Goal: Information Seeking & Learning: Learn about a topic

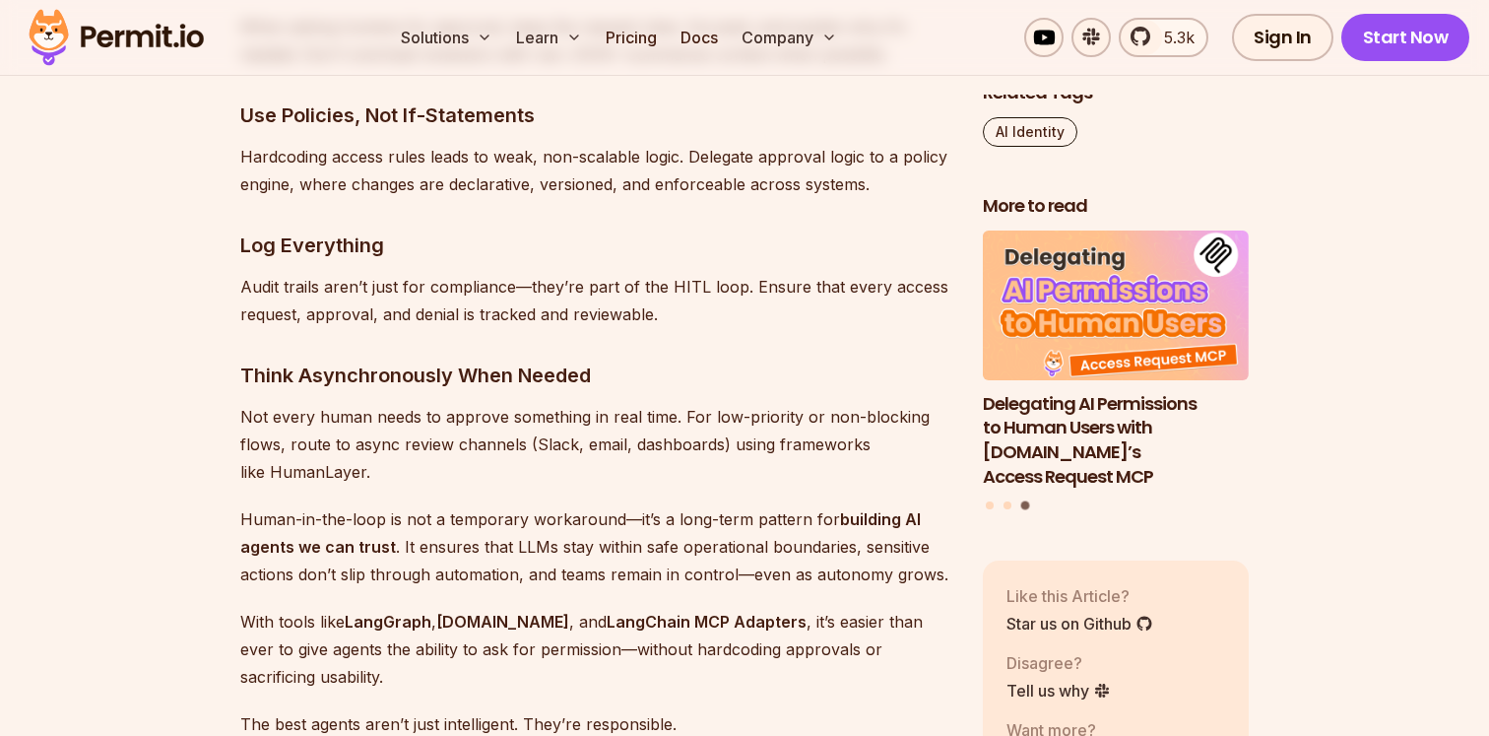
scroll to position [10288, 0]
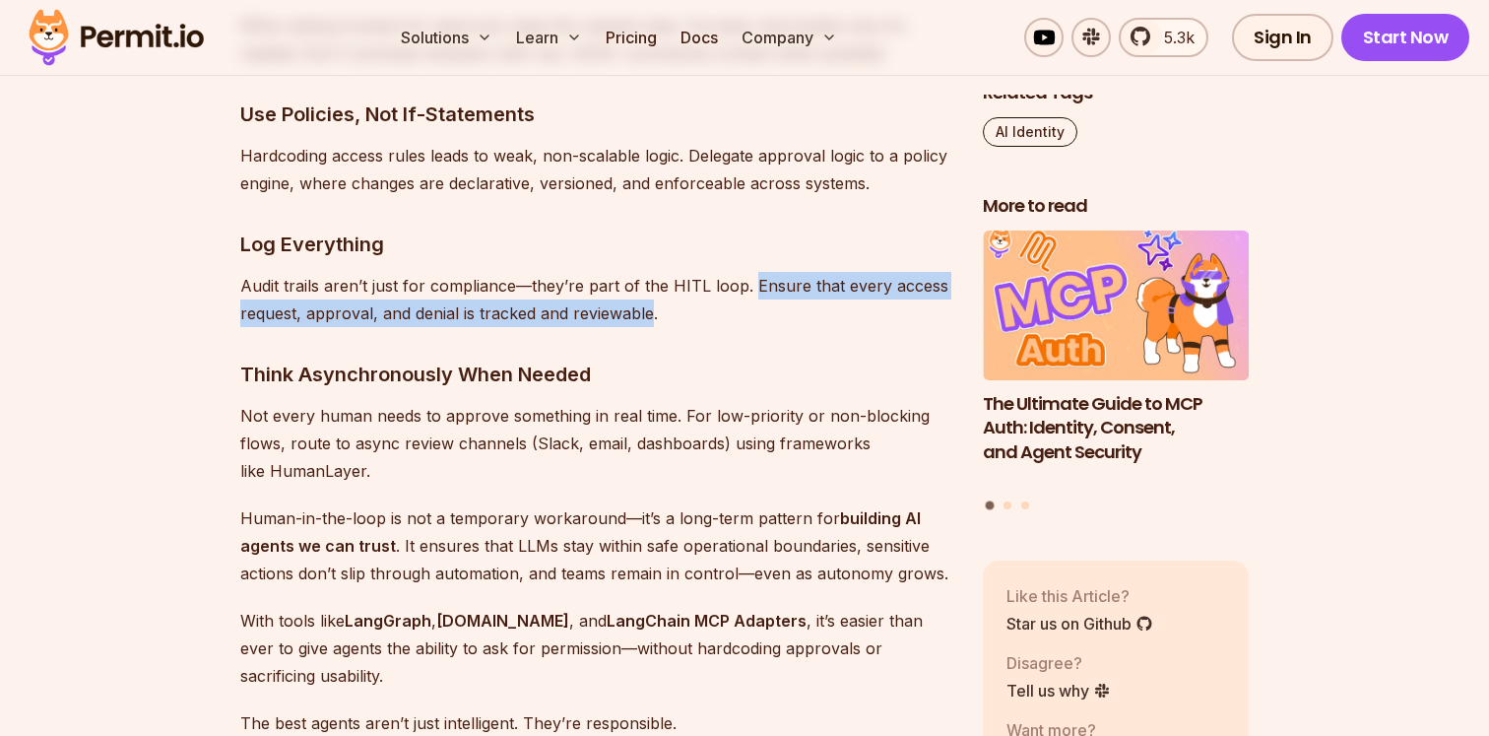
drag, startPoint x: 748, startPoint y: 257, endPoint x: 648, endPoint y: 287, distance: 104.7
click at [648, 287] on p "Audit trails aren’t just for compliance—they’re part of the HITL loop. Ensure t…" at bounding box center [595, 299] width 711 height 55
copy p "Ensure that every access request, approval, and denial is tracked and reviewable"
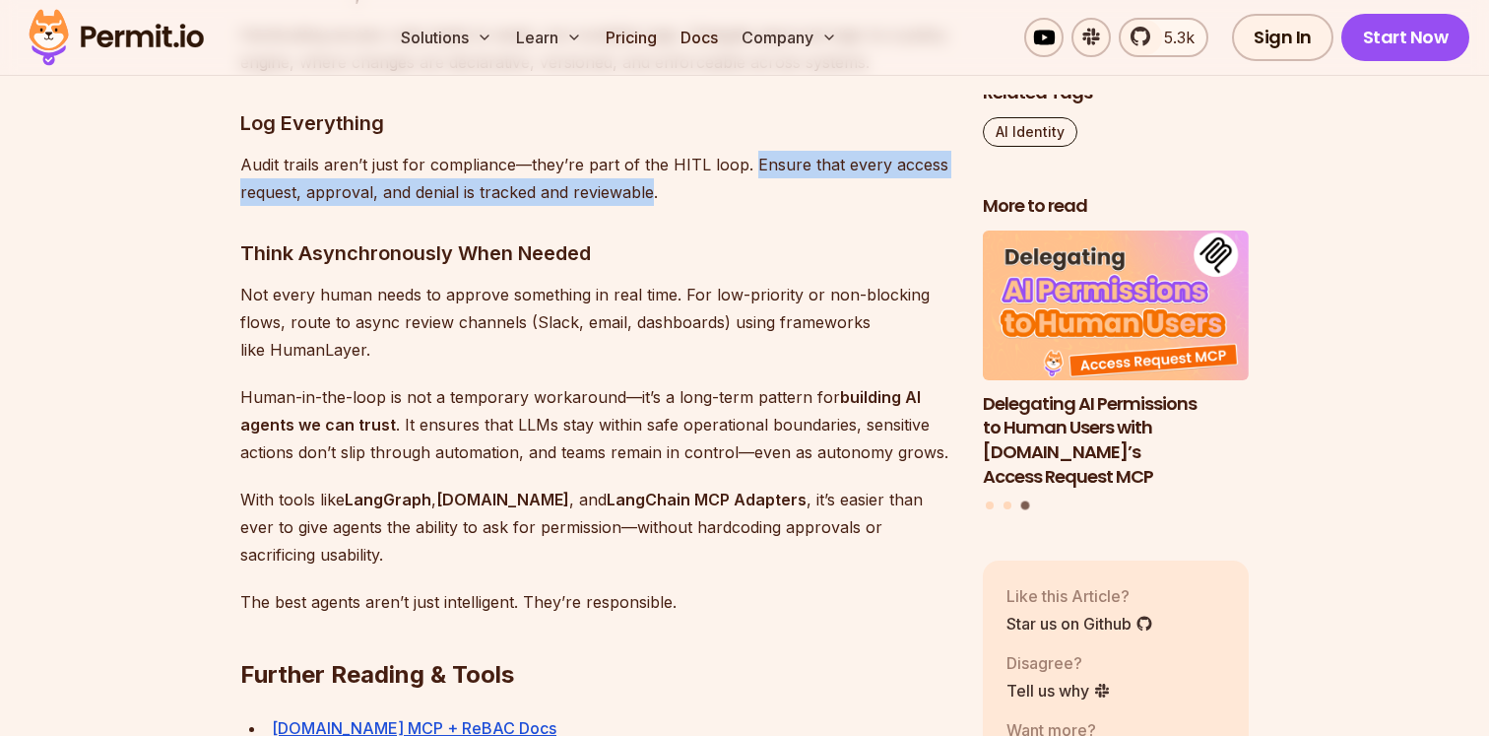
scroll to position [10422, 0]
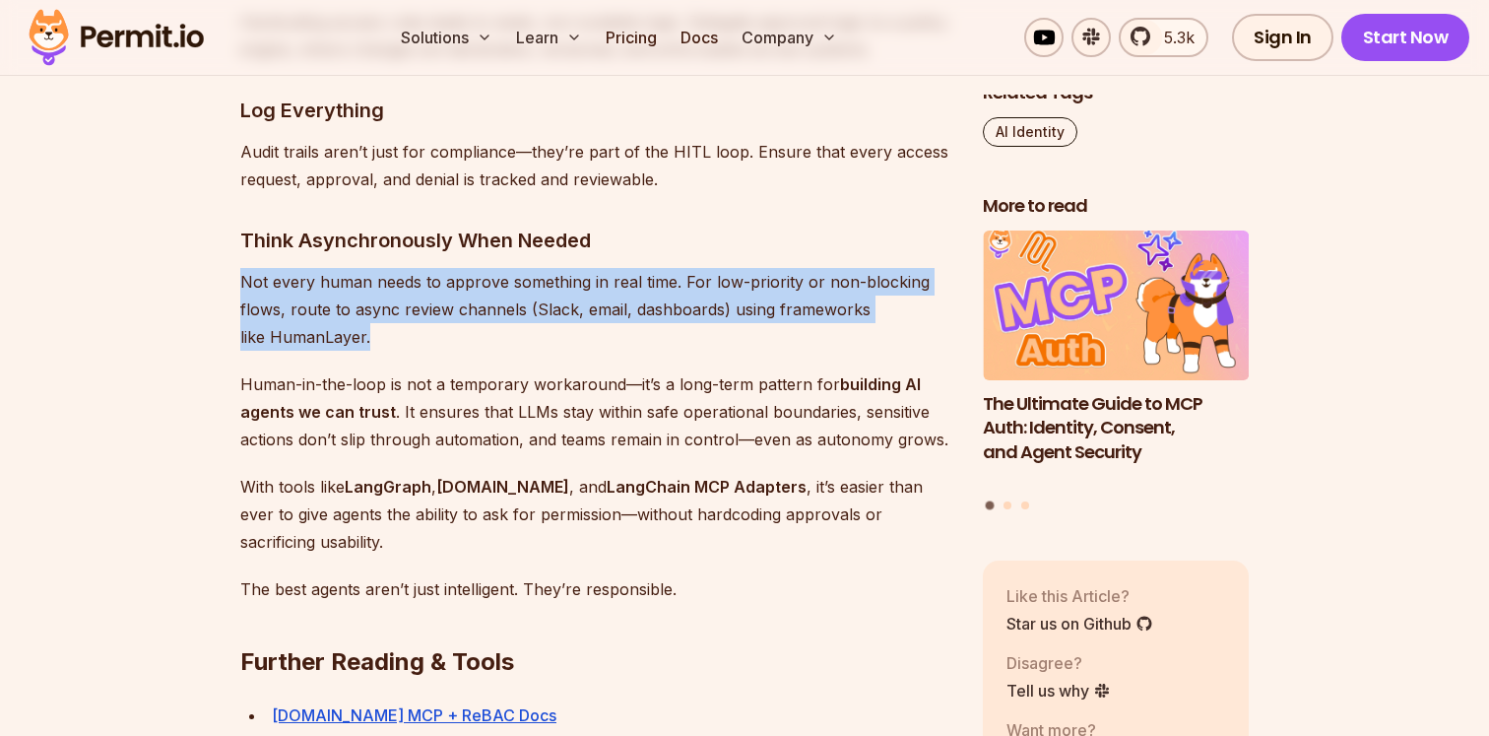
drag, startPoint x: 390, startPoint y: 305, endPoint x: 225, endPoint y: 263, distance: 170.8
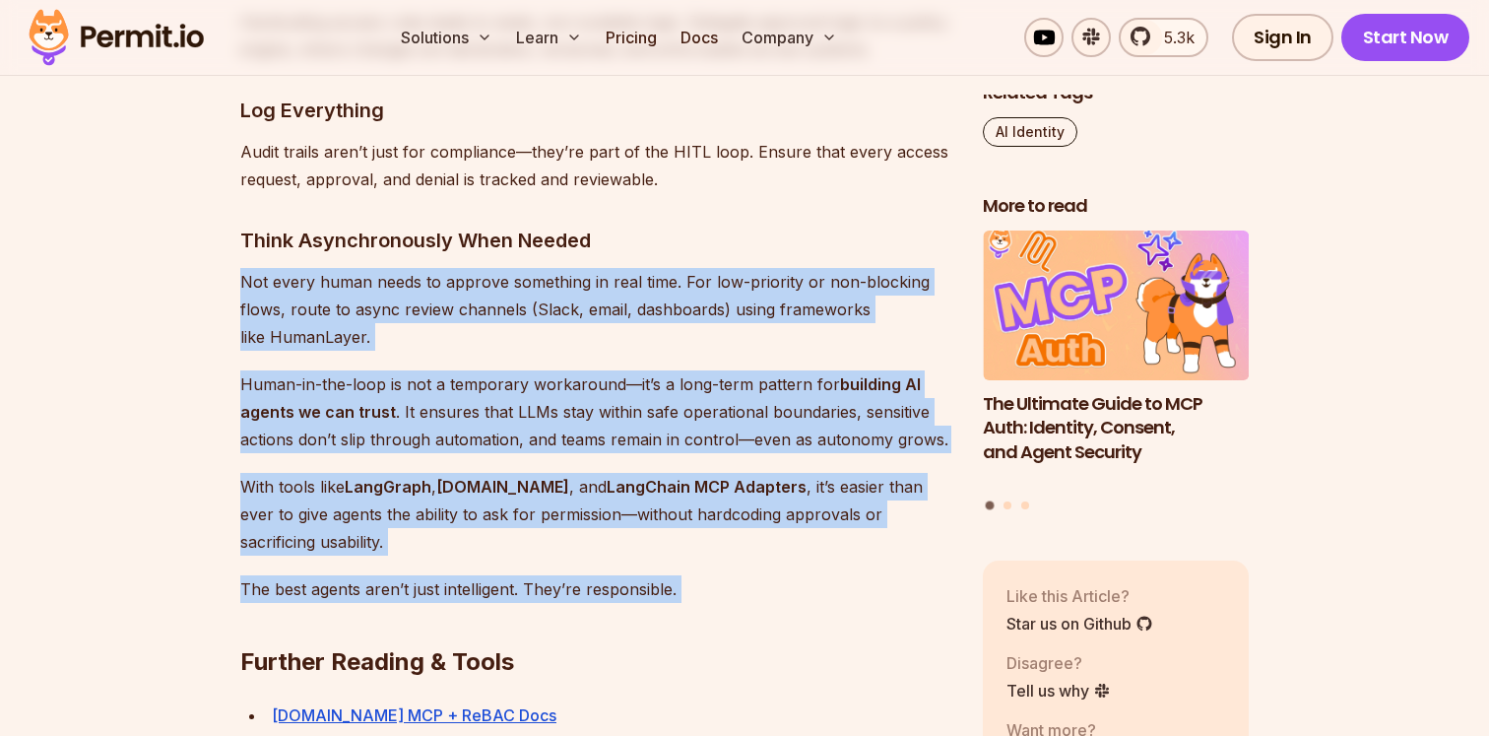
drag, startPoint x: 700, startPoint y: 571, endPoint x: 230, endPoint y: 259, distance: 564.1
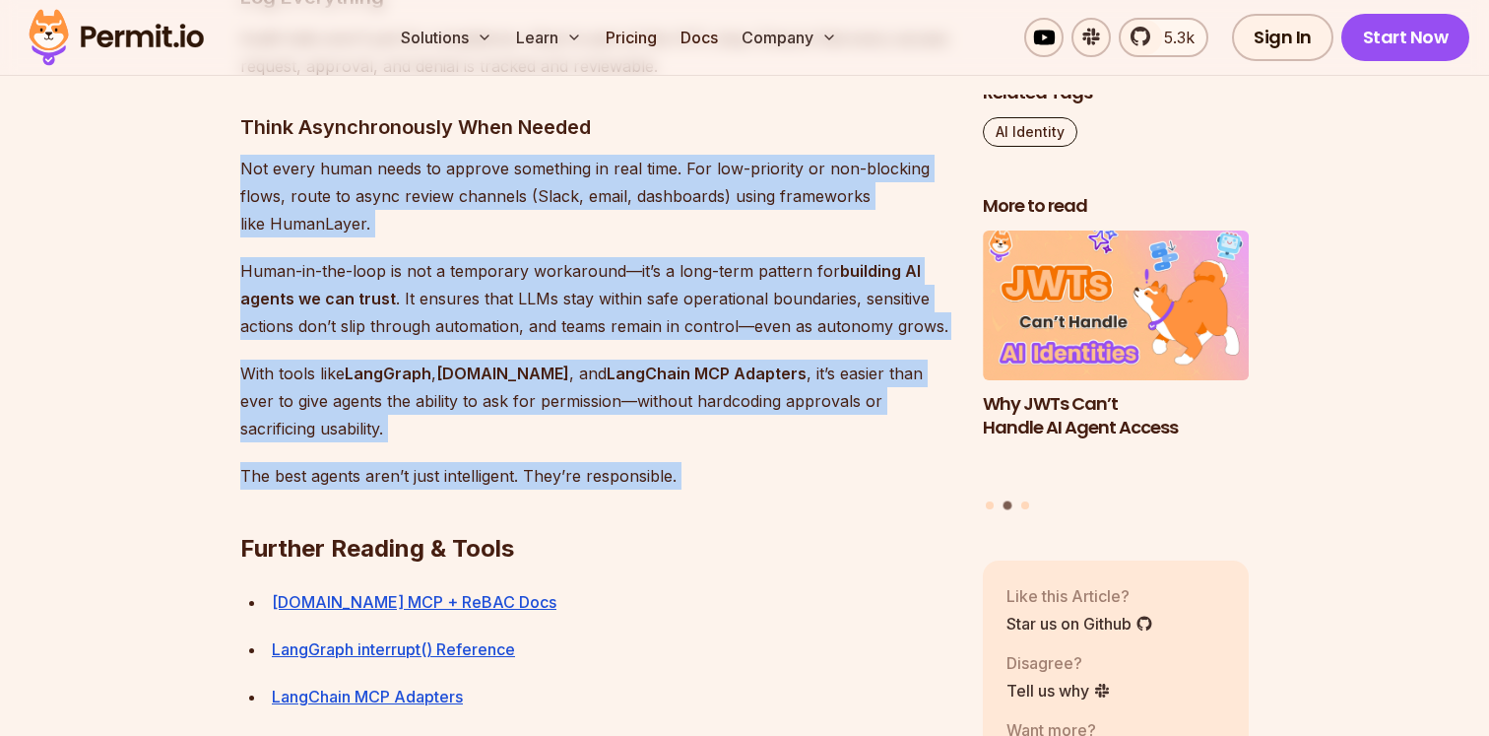
scroll to position [10537, 0]
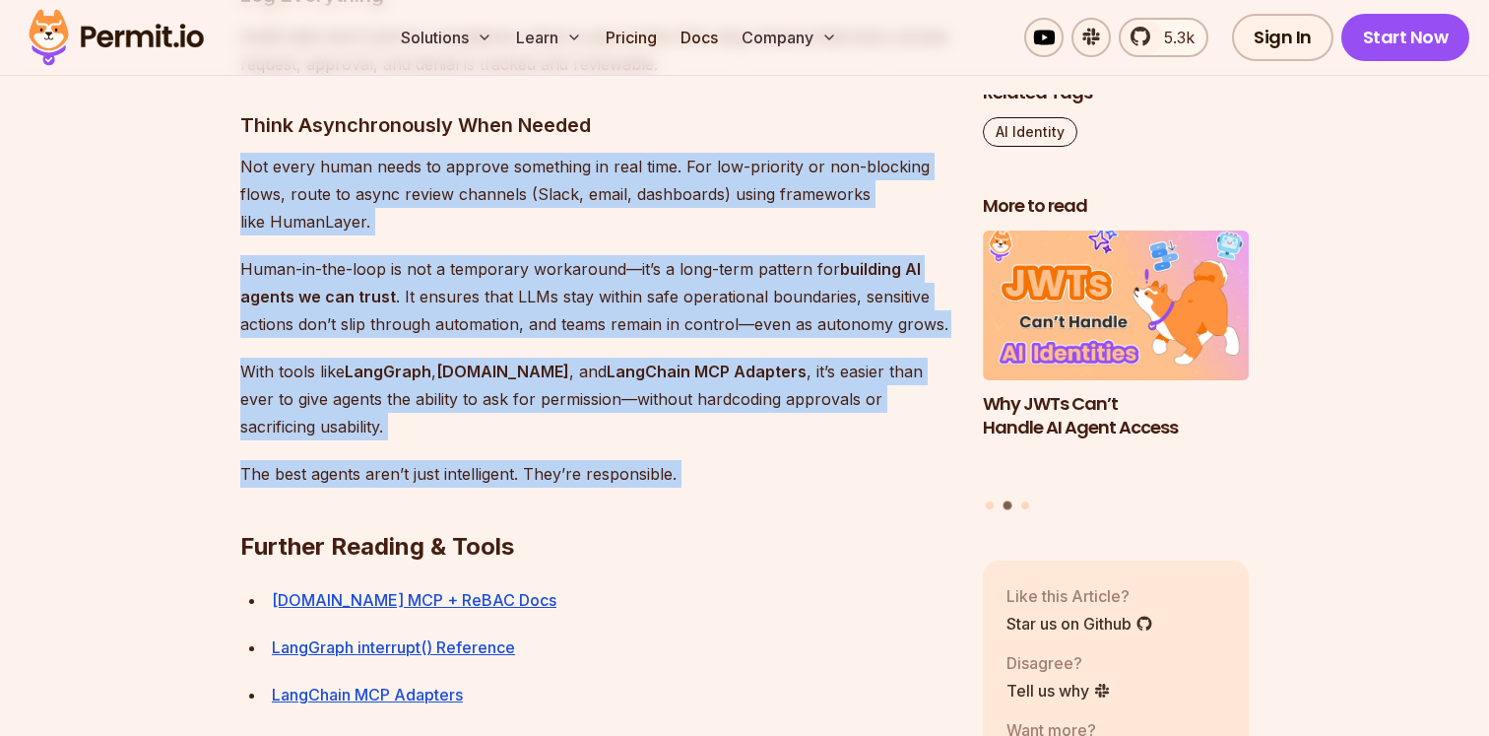
click at [374, 374] on p "With tools like LangGraph , [DOMAIN_NAME] , and LangChain MCP Adapters , it’s e…" at bounding box center [595, 399] width 711 height 83
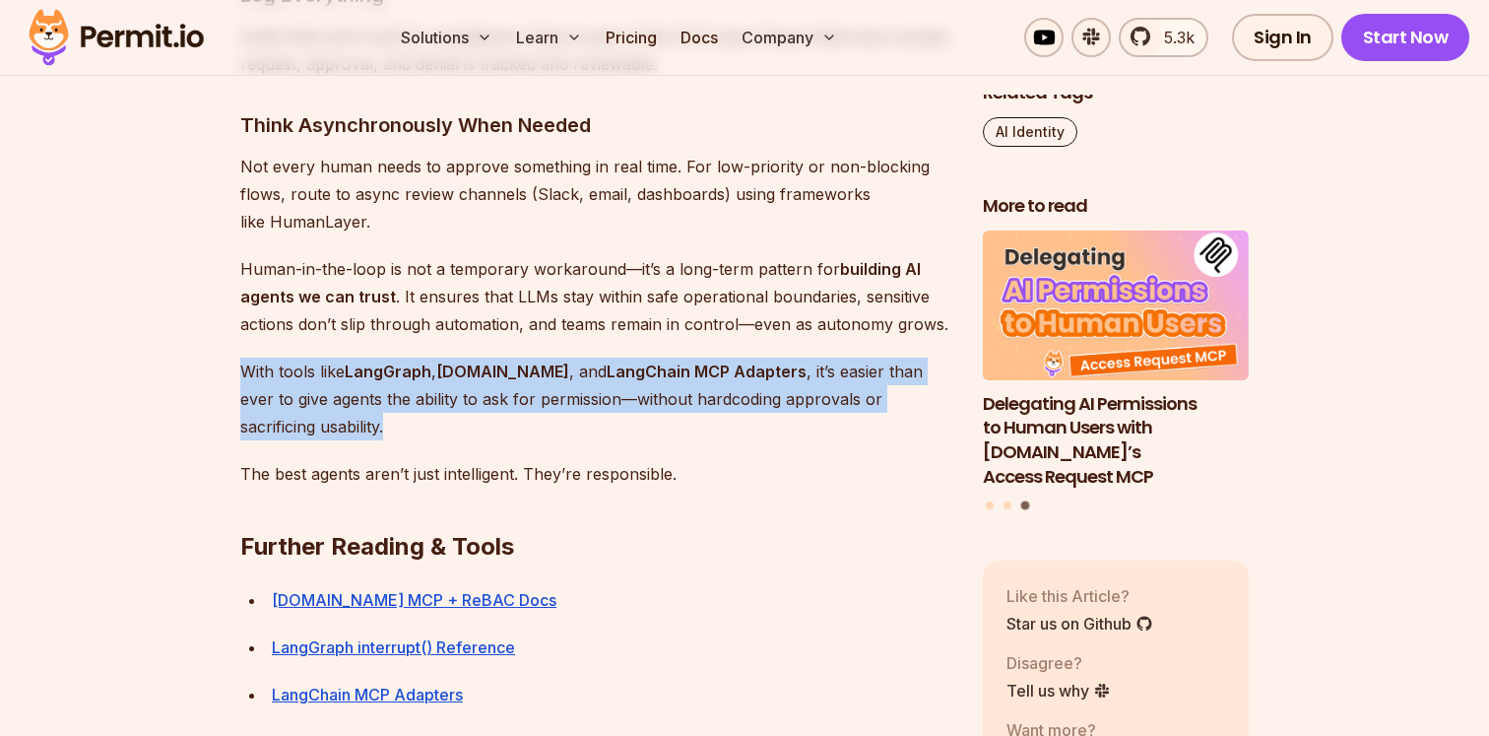
drag, startPoint x: 392, startPoint y: 400, endPoint x: 226, endPoint y: 337, distance: 178.0
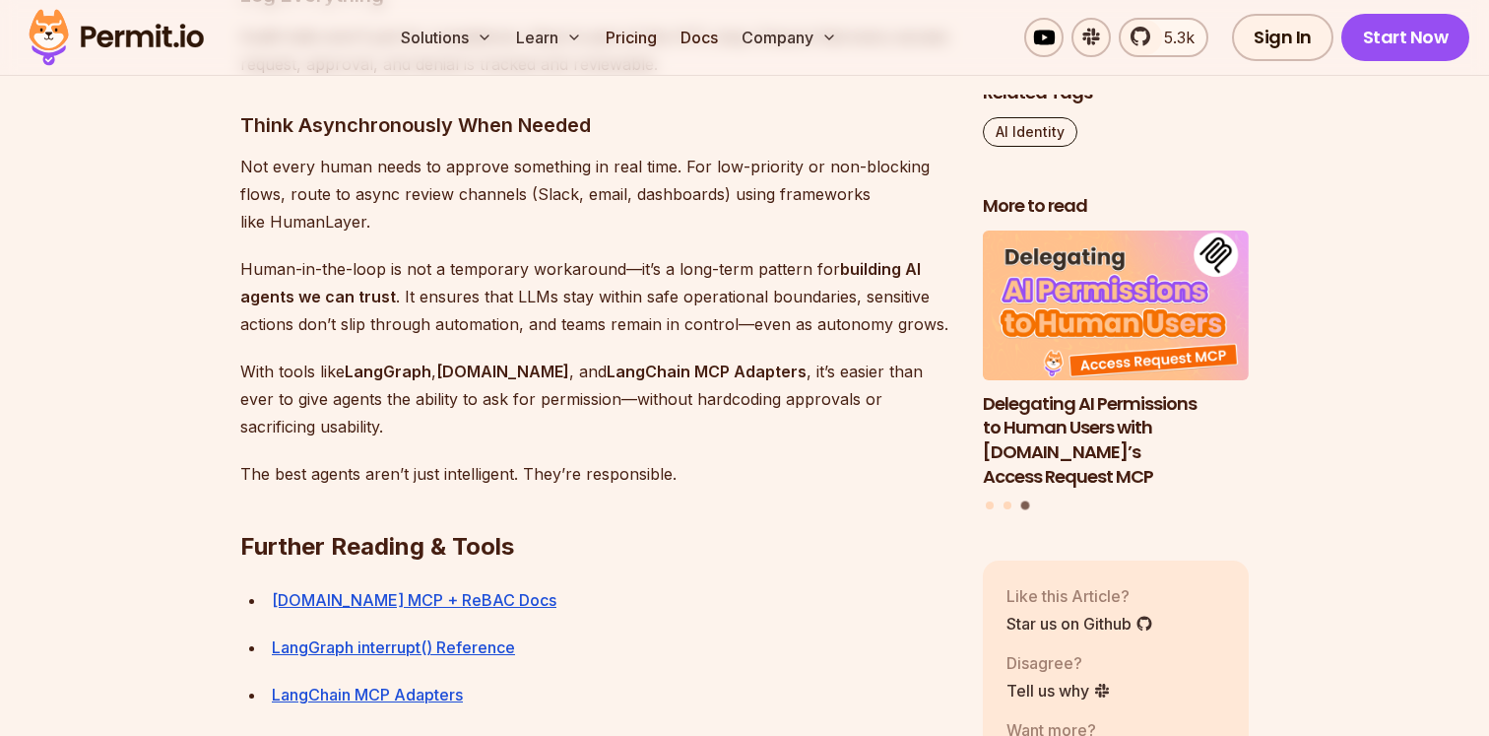
click at [329, 369] on p "With tools like LangGraph , [DOMAIN_NAME] , and LangChain MCP Adapters , it’s e…" at bounding box center [595, 399] width 711 height 83
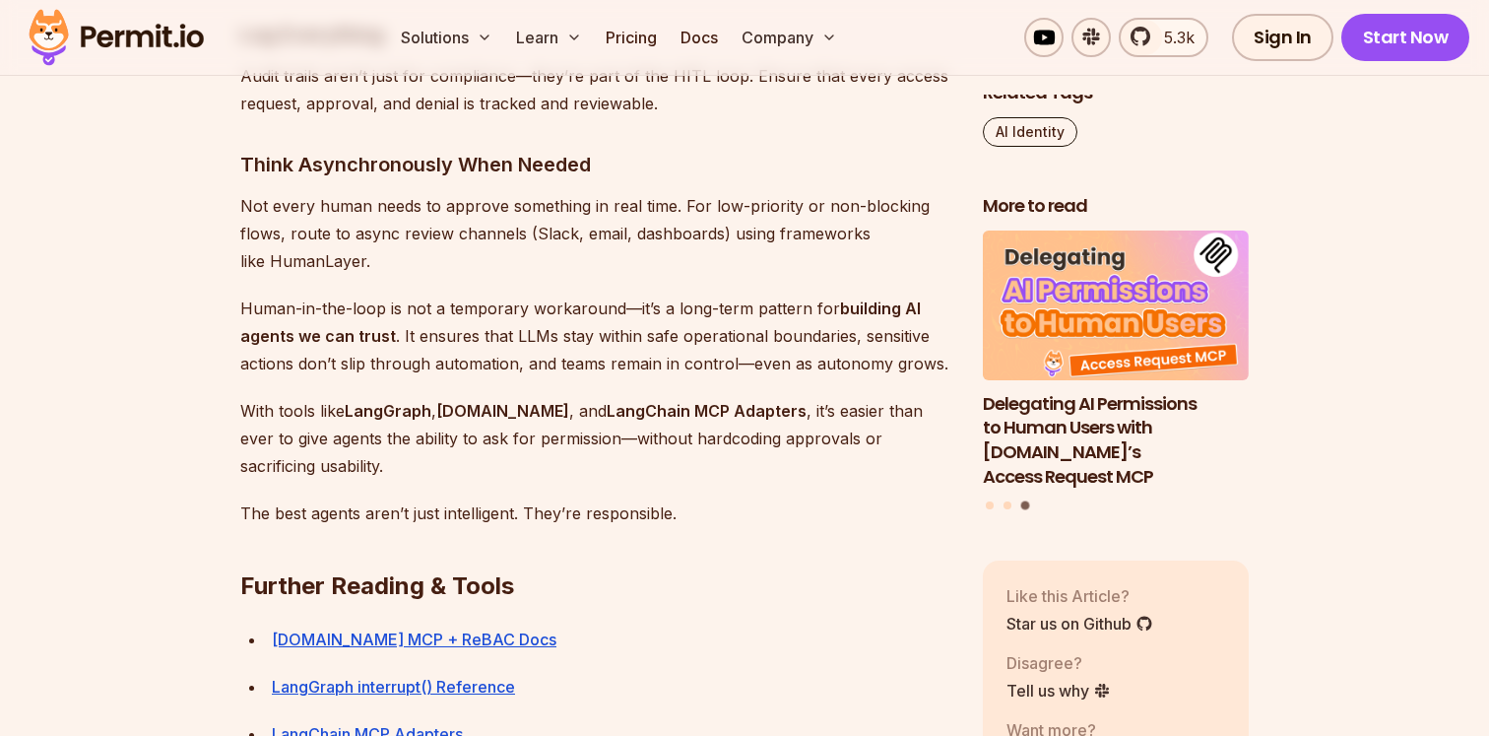
scroll to position [10481, 0]
